Goal: Transaction & Acquisition: Book appointment/travel/reservation

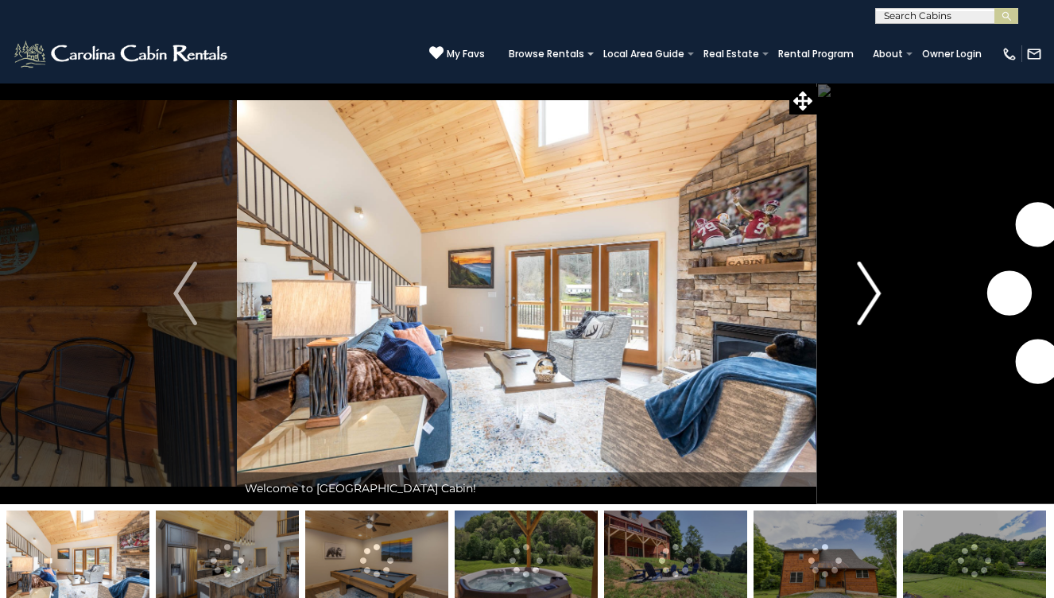
click at [859, 305] on img "Next" at bounding box center [869, 294] width 24 height 64
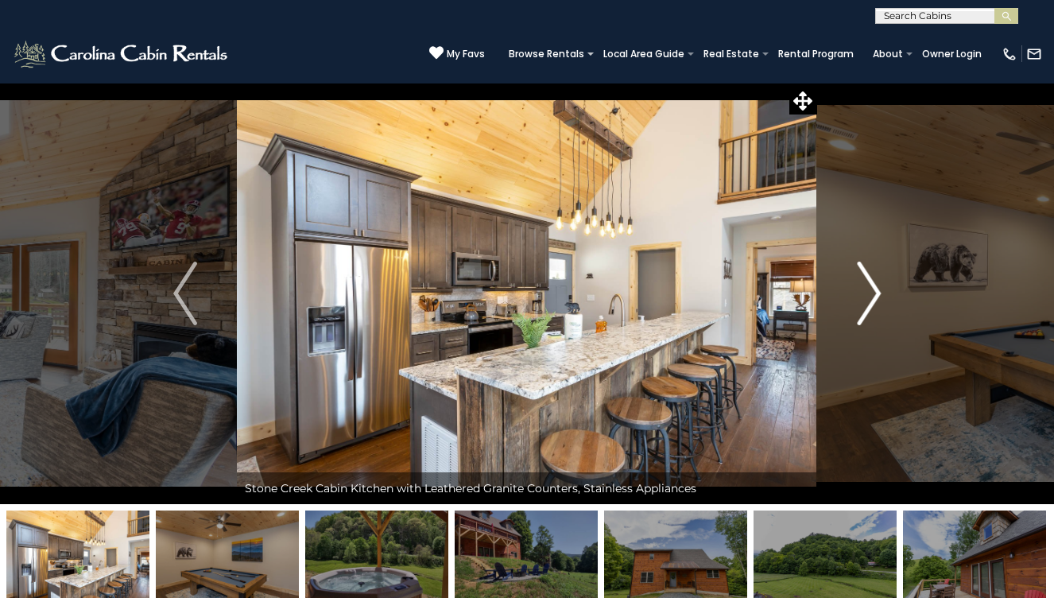
click at [859, 305] on img "Next" at bounding box center [869, 294] width 24 height 64
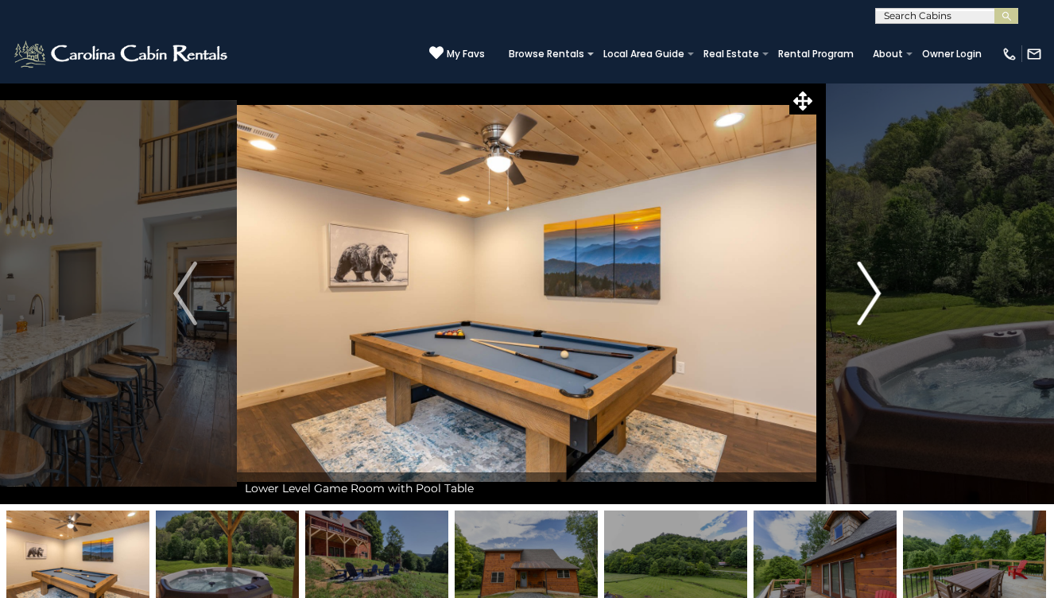
click at [859, 305] on img "Next" at bounding box center [869, 294] width 24 height 64
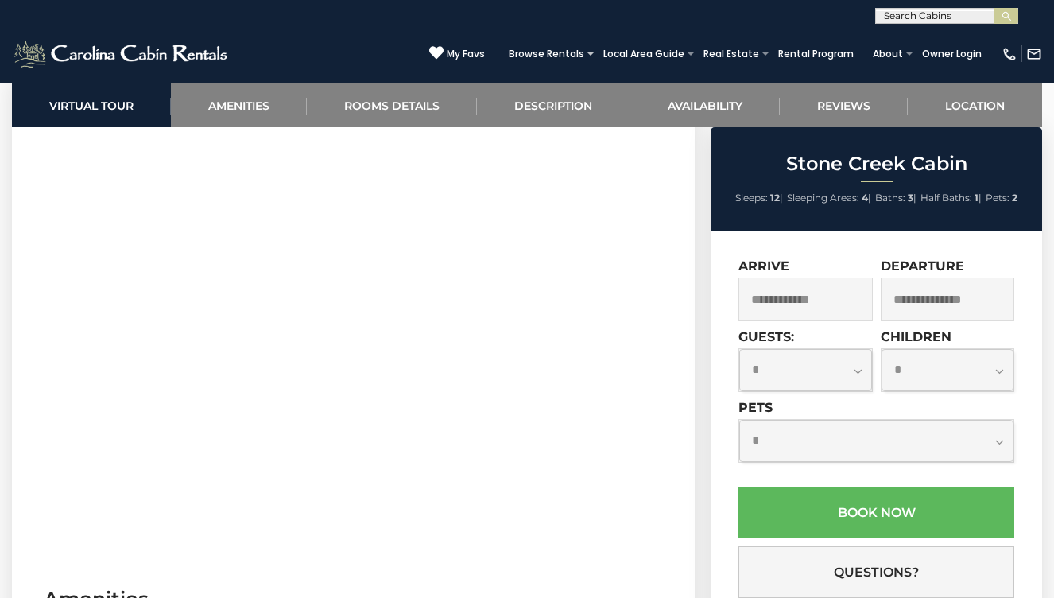
scroll to position [690, 0]
click at [780, 316] on input "text" at bounding box center [806, 299] width 134 height 44
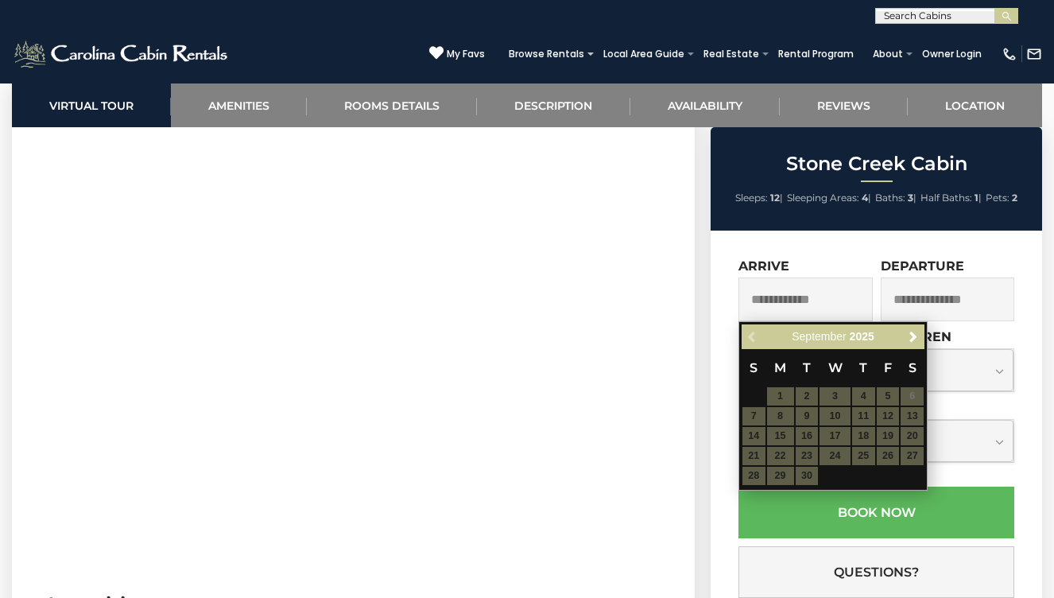
click at [914, 437] on table "S M T W T F S 1 2 3 4 5 6 7 8 9 10 11 12 13 14 15 16 17 18 19 20 21 22 23 24 25…" at bounding box center [833, 417] width 183 height 137
click at [890, 436] on table "S M T W T F S 1 2 3 4 5 6 7 8 9 10 11 12 13 14 15 16 17 18 19 20 21 22 23 24 25…" at bounding box center [833, 417] width 183 height 137
click at [910, 343] on link "Next" at bounding box center [913, 337] width 20 height 20
click at [894, 439] on table "S M T W T F S 1 2 3 4 5 6 7 8 9 10 11 12 13 14 15 16 17 18 19 20 21 22 23 24 25…" at bounding box center [833, 417] width 183 height 137
click at [754, 342] on span "Previous" at bounding box center [752, 337] width 13 height 13
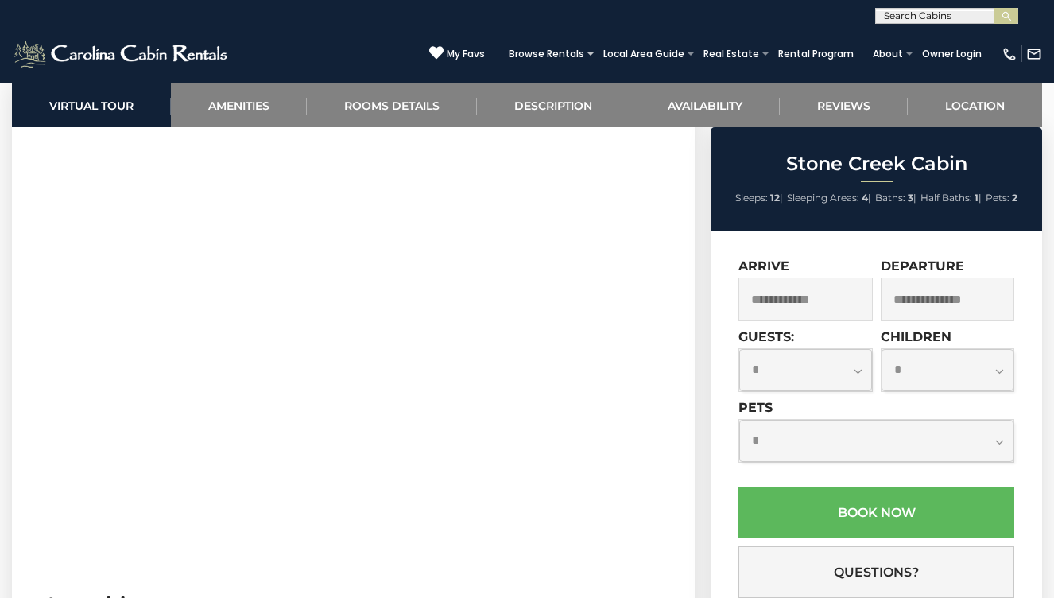
click at [735, 215] on div "Stone Creek Cabin Sleeps: 12 | Sleeping Areas: 4 | Baths: 3 | Half Baths: 1 | P…" at bounding box center [877, 178] width 332 height 103
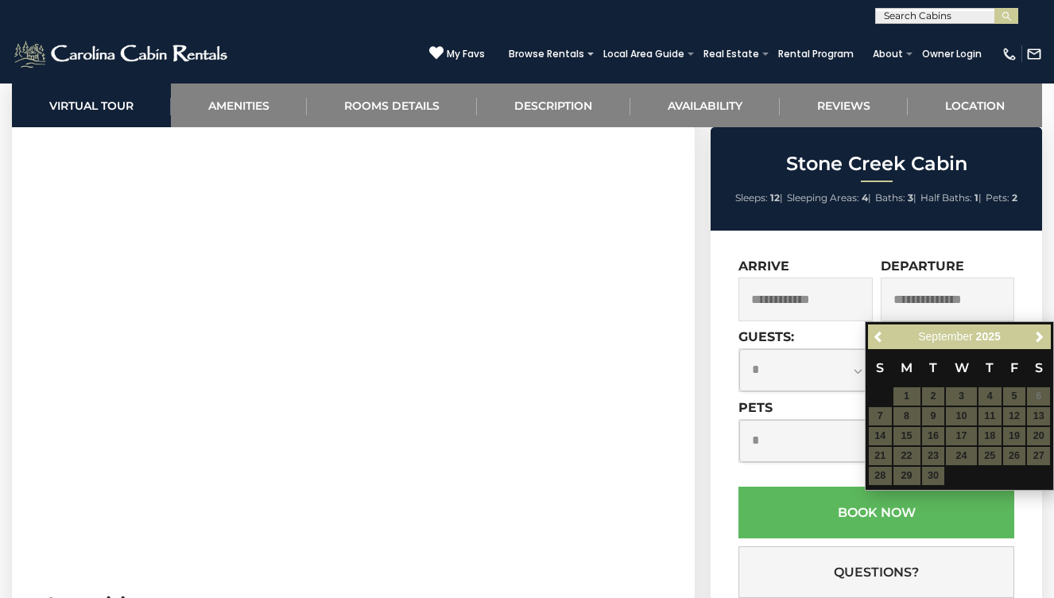
click at [1020, 454] on table "S M T W T F S 1 2 3 4 5 6 7 8 9 10 11 12 13 14 15 16 17 18 19 20 21 22 23 24 25…" at bounding box center [959, 417] width 183 height 137
click at [1035, 340] on span "Next" at bounding box center [1039, 337] width 13 height 13
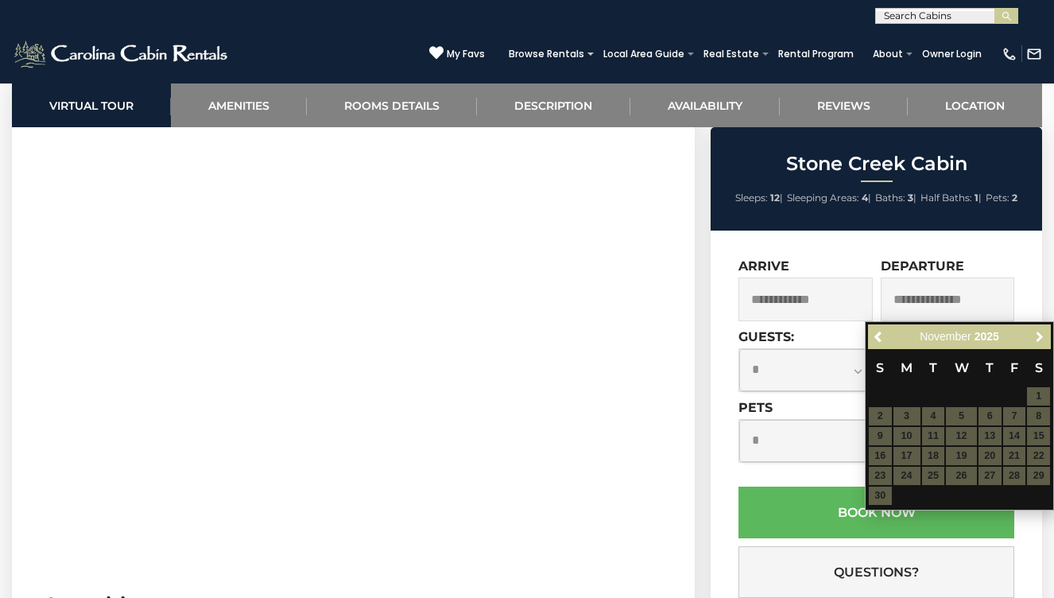
click at [1035, 340] on span "Next" at bounding box center [1039, 337] width 13 height 13
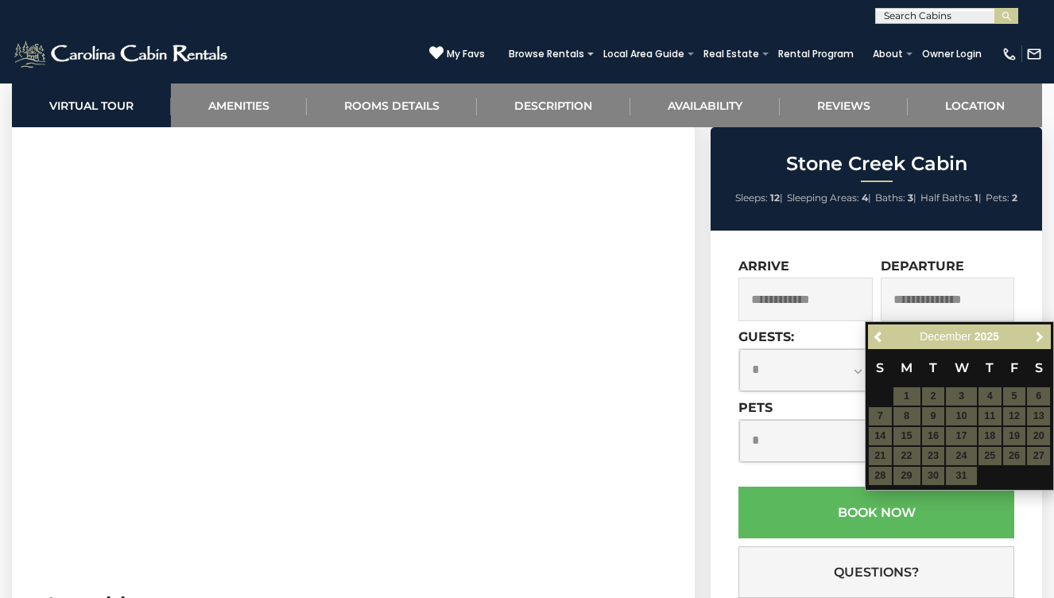
click at [1035, 340] on span "Next" at bounding box center [1039, 337] width 13 height 13
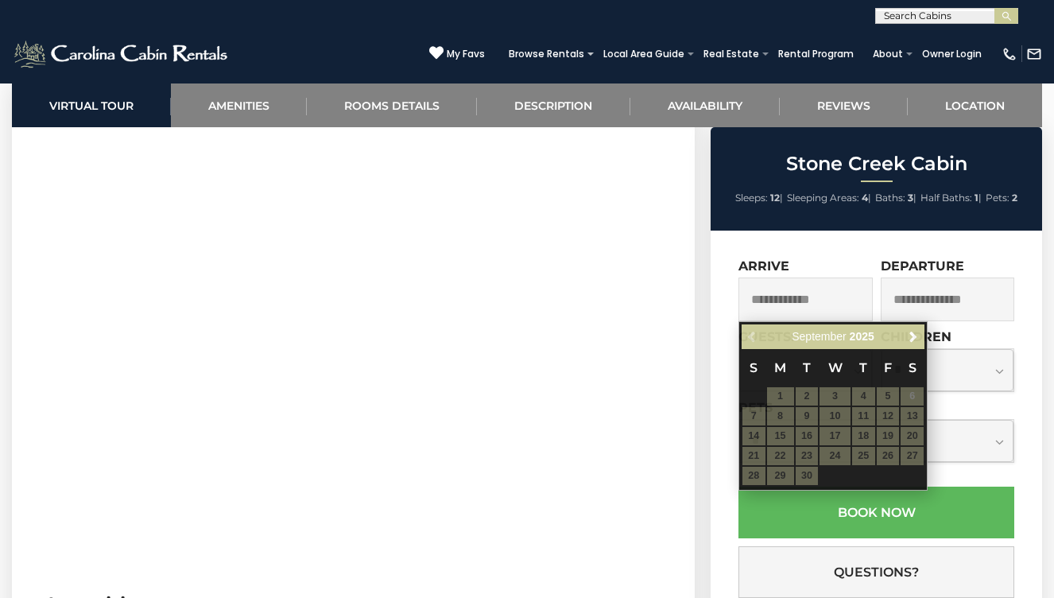
drag, startPoint x: 767, startPoint y: 305, endPoint x: 768, endPoint y: 293, distance: 12.0
click at [767, 304] on input "text" at bounding box center [806, 299] width 134 height 44
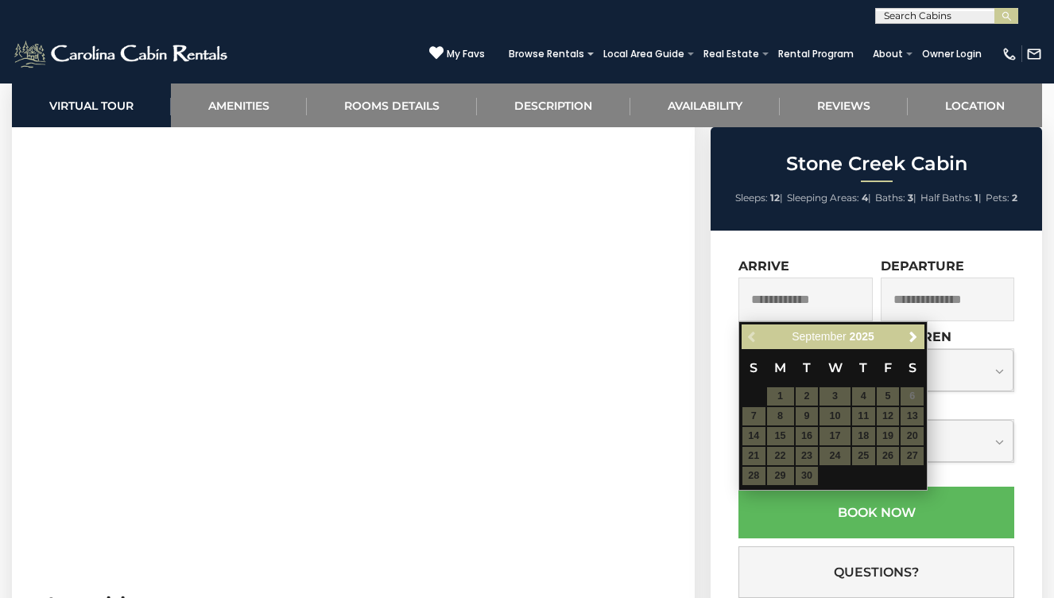
click at [888, 434] on table "S M T W T F S 1 2 3 4 5 6 7 8 9 10 11 12 13 14 15 16 17 18 19 20 21 22 23 24 25…" at bounding box center [833, 417] width 183 height 137
click at [841, 250] on div "**********" at bounding box center [877, 481] width 332 height 501
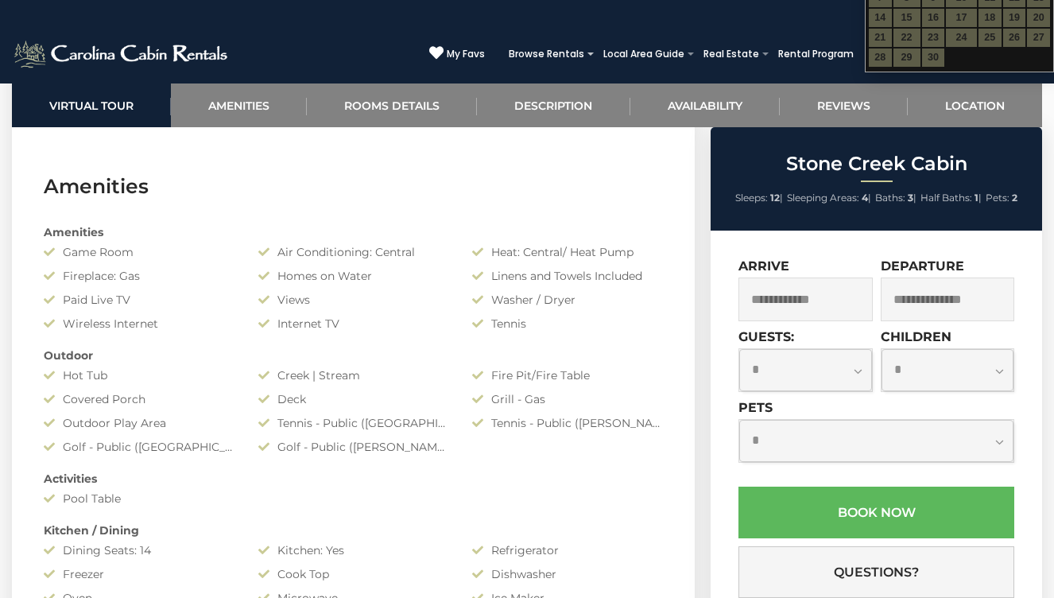
scroll to position [1123, 0]
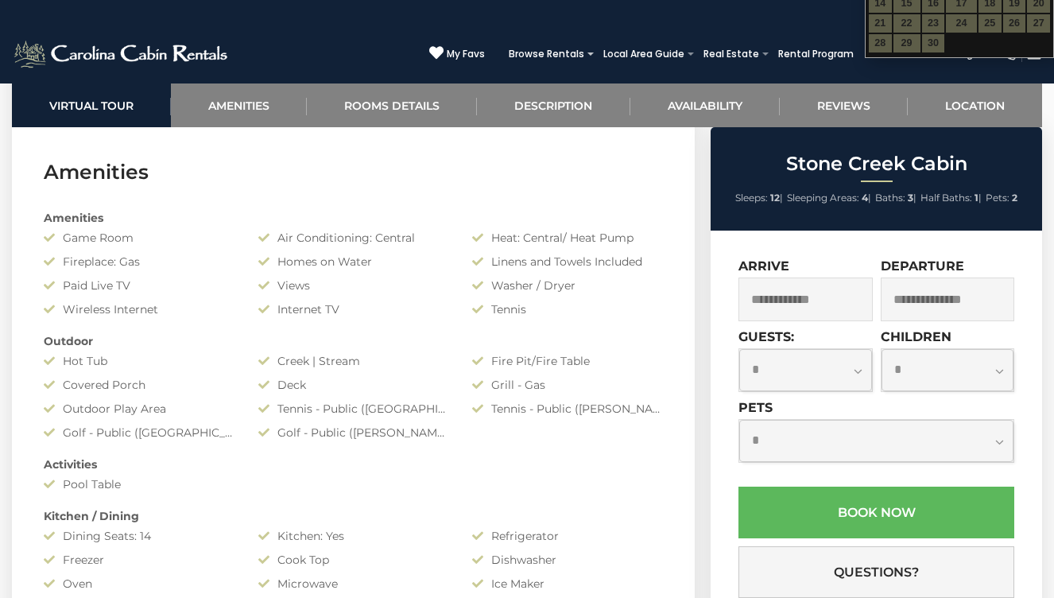
click at [429, 550] on div "Amenities Game Room Air Conditioning: Central Heat: Central/ Heat Pump Fireplac…" at bounding box center [353, 516] width 643 height 628
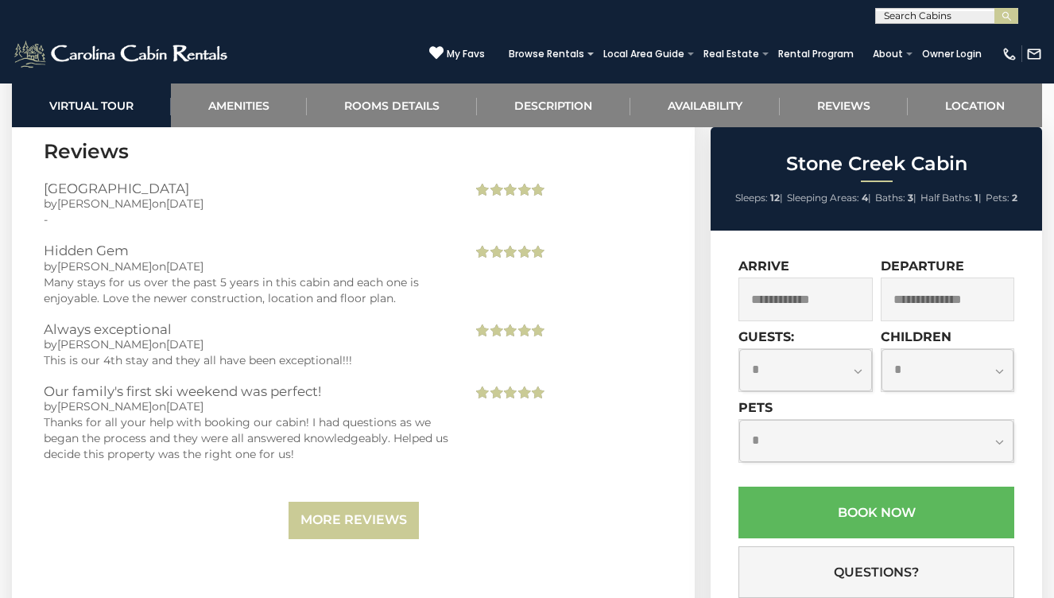
scroll to position [4415, 0]
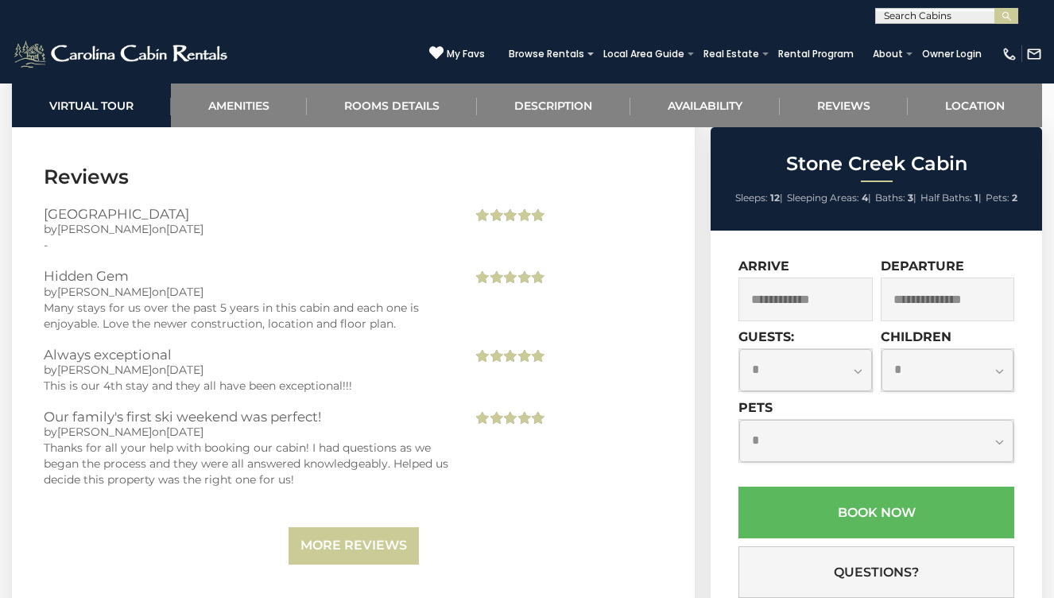
click at [792, 292] on input "text" at bounding box center [806, 299] width 134 height 44
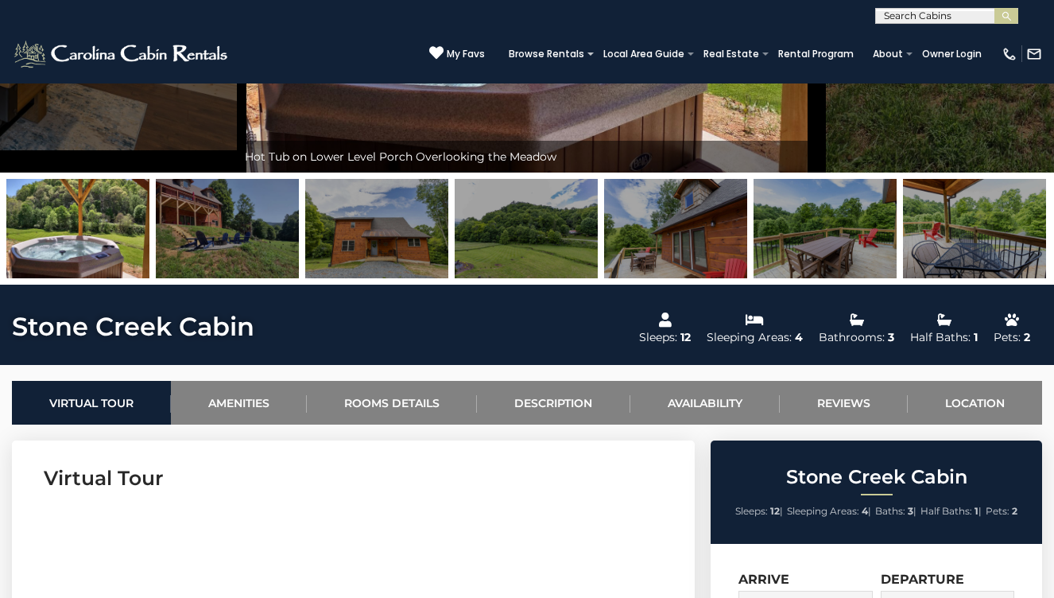
scroll to position [0, 0]
